Goal: Find specific page/section: Find specific page/section

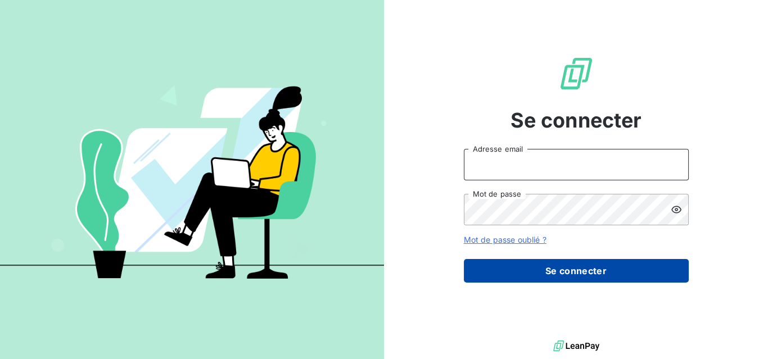
type input "fabrice.reynaud@wessling.fr"
click at [572, 272] on button "Se connecter" at bounding box center [576, 271] width 225 height 24
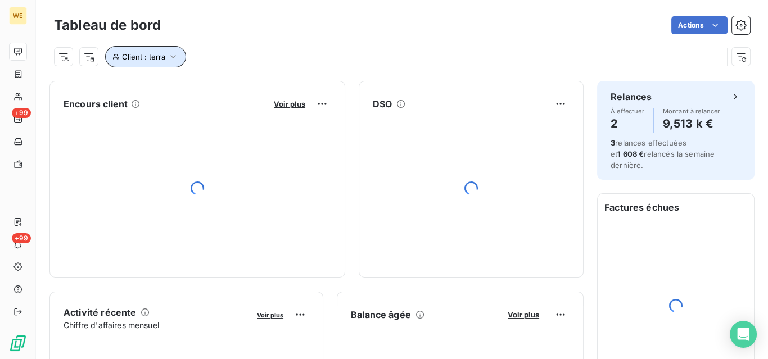
click at [161, 57] on span "Client : terra" at bounding box center [143, 56] width 43 height 9
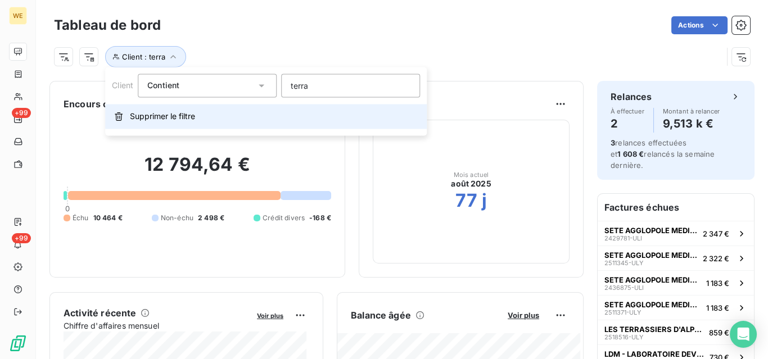
click at [173, 114] on span "Supprimer le filtre" at bounding box center [162, 116] width 65 height 11
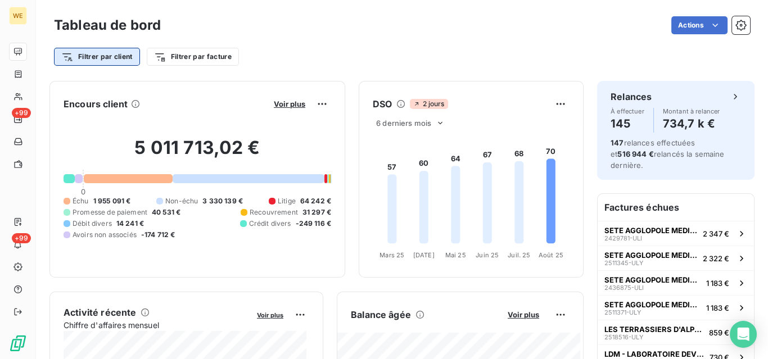
click at [115, 57] on html "WE +99 +99 Tableau de bord Actions Filtrer par client Filtrer par facture Encou…" at bounding box center [384, 179] width 768 height 359
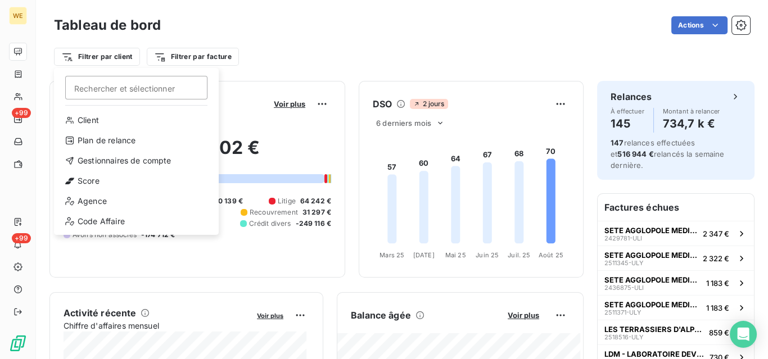
click at [136, 89] on input "Rechercher et sélectionner" at bounding box center [136, 88] width 142 height 24
click at [87, 125] on div "Client" at bounding box center [137, 120] width 156 height 18
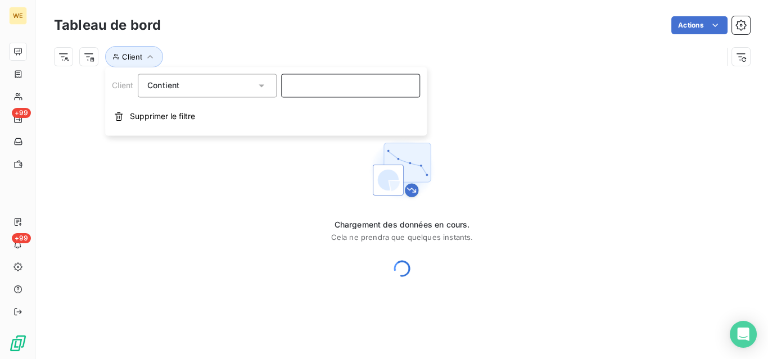
click at [306, 85] on input at bounding box center [350, 86] width 139 height 24
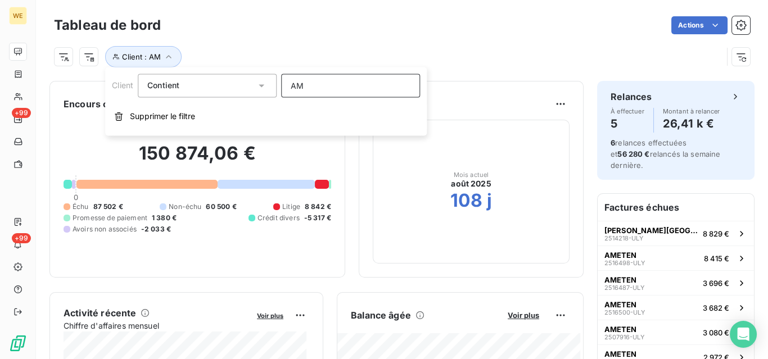
type input "AMe"
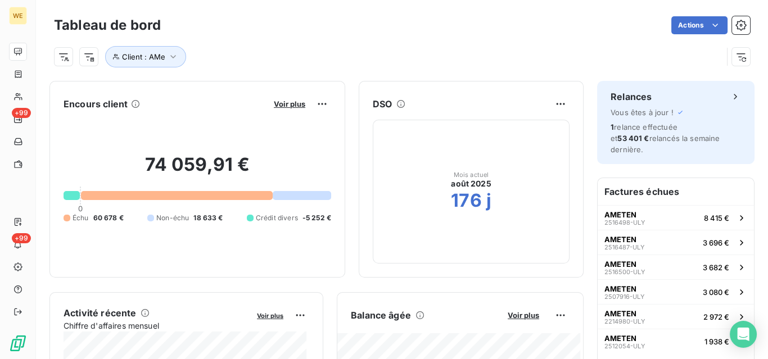
click at [385, 188] on div "Mois actuel [DATE] 176 j" at bounding box center [471, 192] width 197 height 144
click at [212, 196] on div at bounding box center [176, 196] width 191 height 9
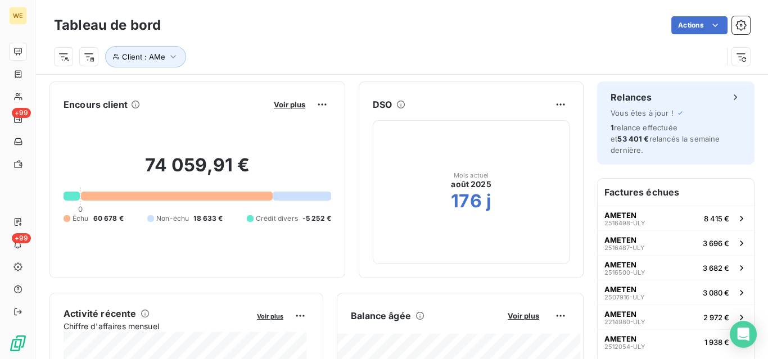
click at [212, 196] on div at bounding box center [176, 196] width 191 height 9
click at [308, 195] on div at bounding box center [302, 196] width 59 height 9
click at [309, 195] on div at bounding box center [302, 196] width 59 height 9
click at [317, 105] on html "WE +99 +99 Tableau de bord Actions Client : AMe Encours client Voir plus 74 059…" at bounding box center [384, 179] width 768 height 359
click at [286, 129] on div "Exporter" at bounding box center [289, 129] width 63 height 18
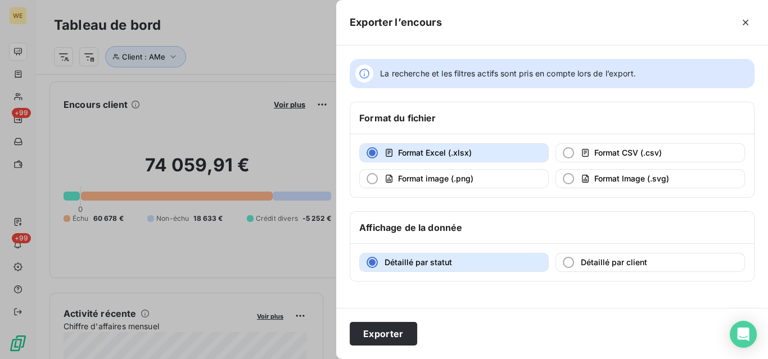
click at [254, 219] on div at bounding box center [384, 179] width 768 height 359
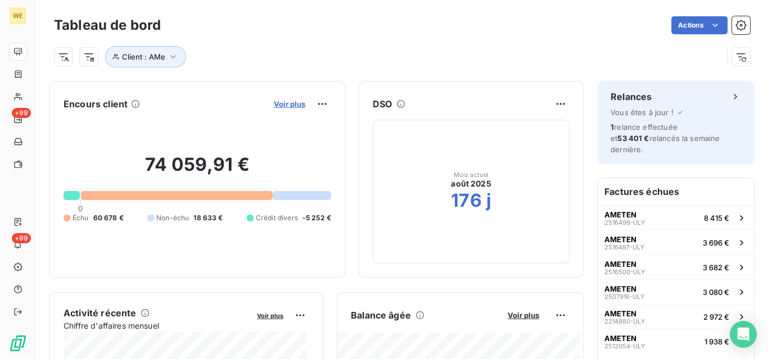
click at [288, 106] on span "Voir plus" at bounding box center [290, 104] width 32 height 9
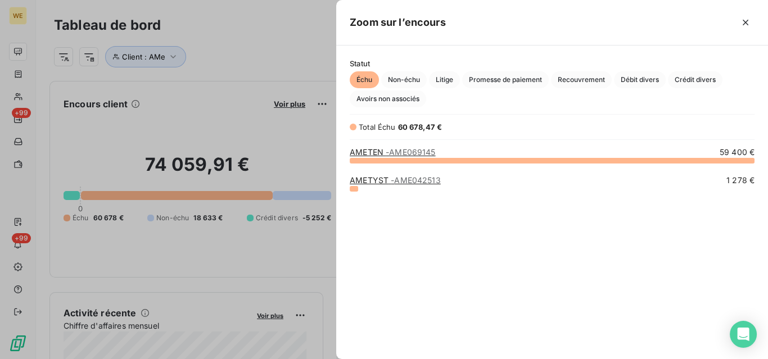
scroll to position [192, 425]
click at [399, 155] on span "- AME069145" at bounding box center [411, 152] width 50 height 10
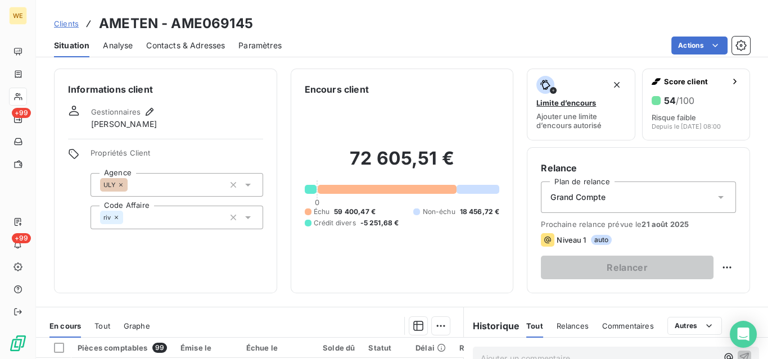
scroll to position [225, 0]
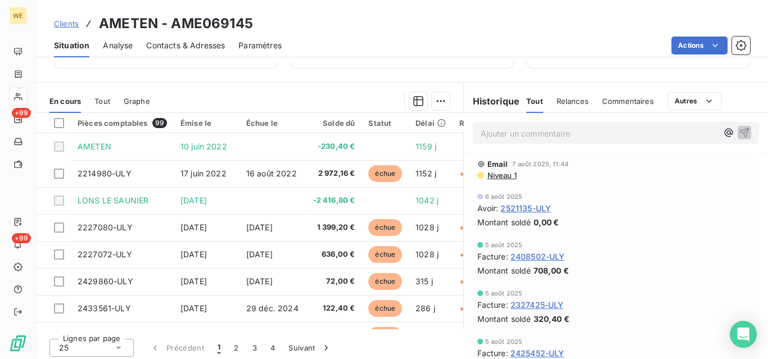
click at [84, 348] on div "25" at bounding box center [92, 348] width 84 height 18
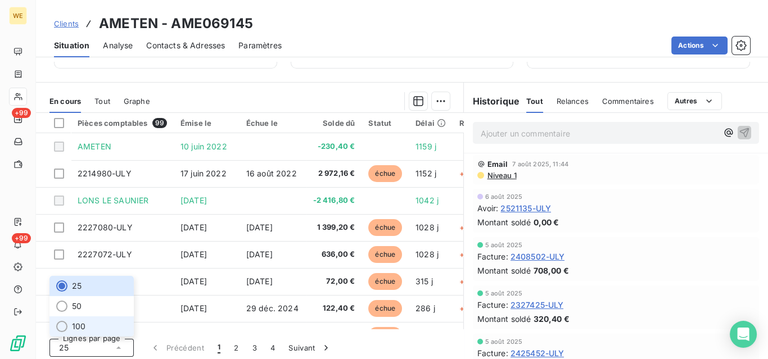
click at [88, 327] on li "100" at bounding box center [92, 327] width 84 height 20
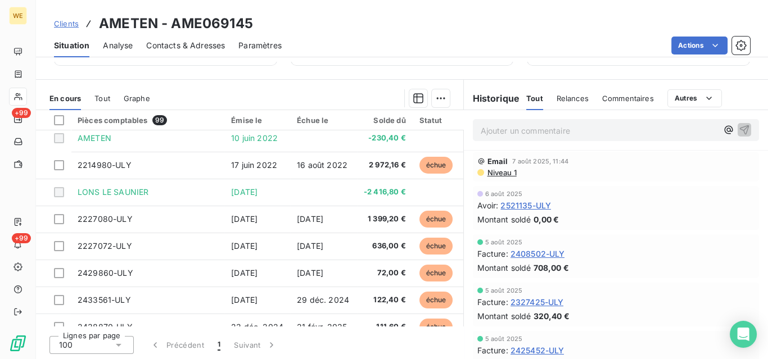
scroll to position [0, 0]
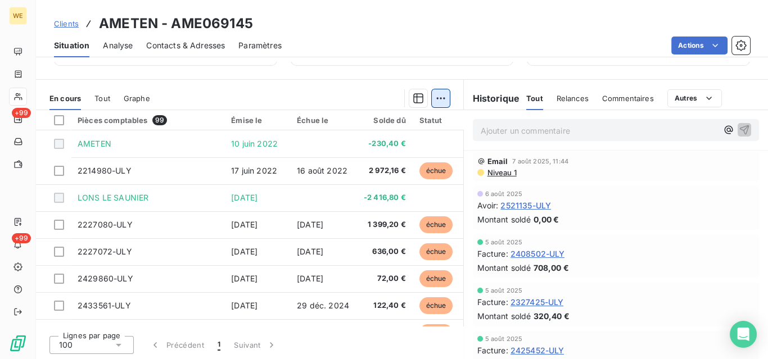
click at [434, 98] on html "WE +99 +99 Clients AMETEN - AME069145 Situation Analyse Contacts & Adresses Par…" at bounding box center [384, 179] width 768 height 359
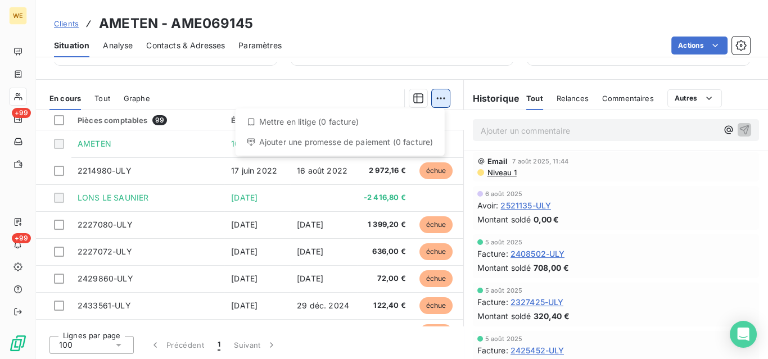
click at [434, 98] on html "WE +99 +99 Clients AMETEN - AME069145 Situation Analyse Contacts & Adresses Par…" at bounding box center [384, 179] width 768 height 359
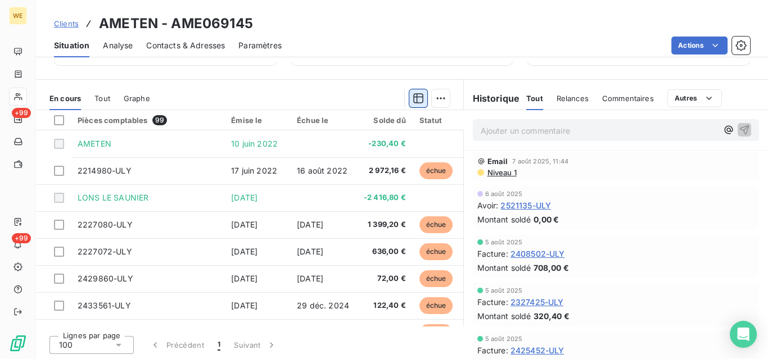
click at [414, 101] on icon "button" at bounding box center [418, 98] width 11 height 11
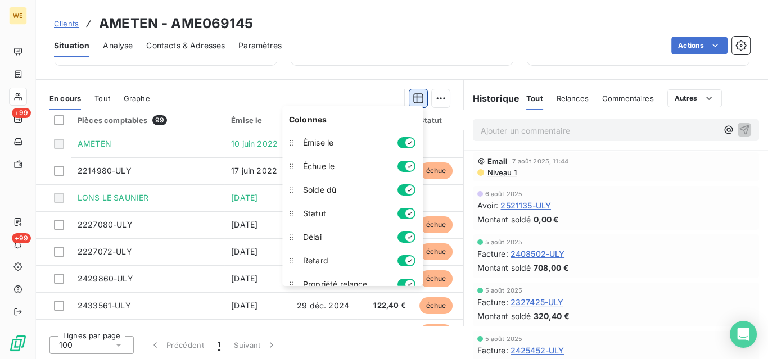
click at [414, 101] on icon "button" at bounding box center [418, 98] width 11 height 11
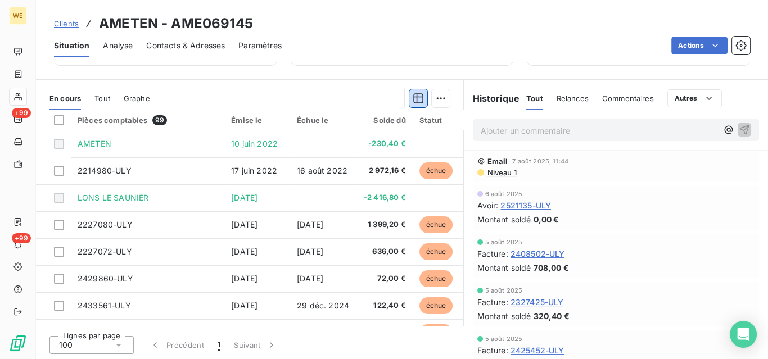
click at [101, 96] on span "Tout" at bounding box center [103, 98] width 16 height 9
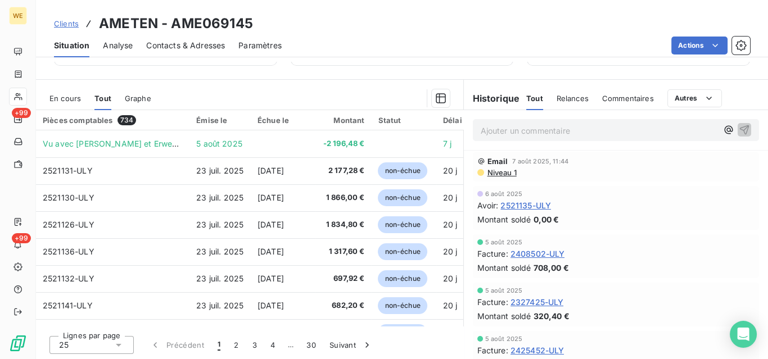
click at [110, 343] on div "25" at bounding box center [92, 345] width 84 height 18
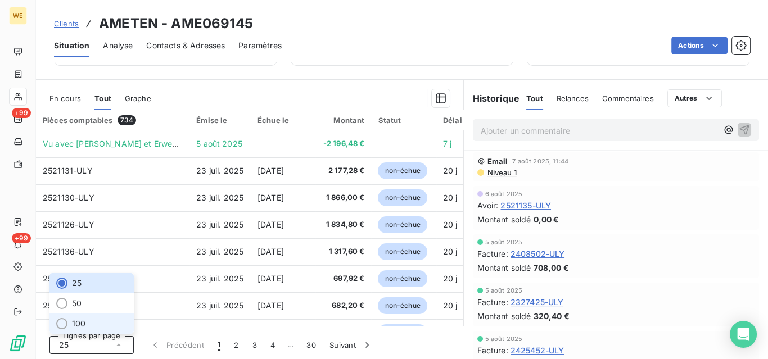
click at [92, 322] on li "100" at bounding box center [92, 324] width 84 height 20
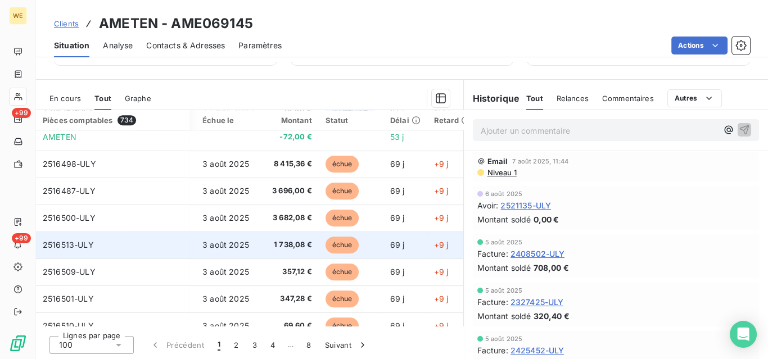
scroll to position [563, 60]
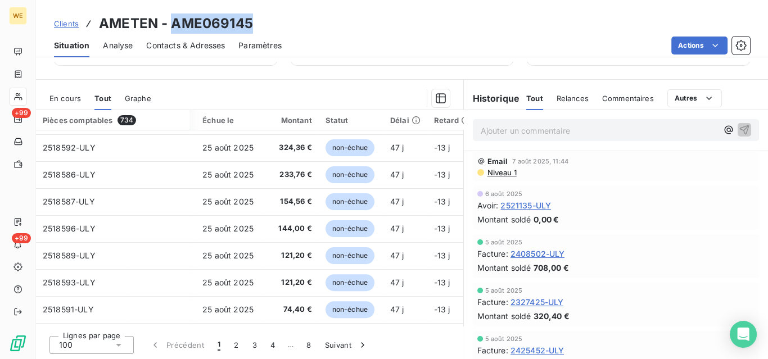
drag, startPoint x: 171, startPoint y: 21, endPoint x: 263, endPoint y: 23, distance: 91.7
click at [263, 23] on div "Clients AMETEN - AME069145" at bounding box center [402, 24] width 732 height 20
copy h3 "AME069145"
